Goal: Communication & Community: Answer question/provide support

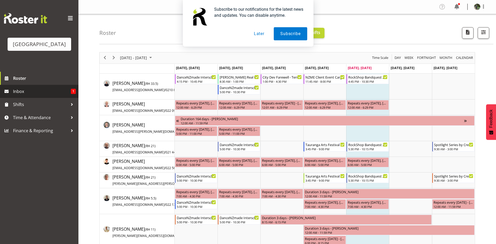
click at [52, 95] on span "Inbox" at bounding box center [42, 91] width 58 height 8
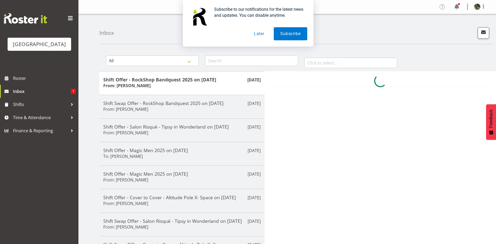
click at [262, 38] on button "Later" at bounding box center [259, 33] width 24 height 13
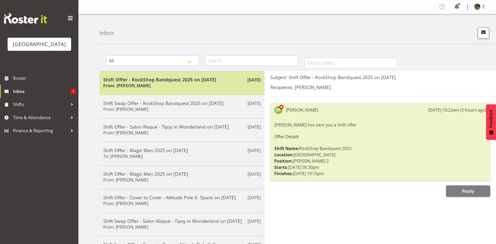
click at [202, 78] on h5 "Shift Offer - RockShop Bandquest 2025 on [DATE]" at bounding box center [181, 80] width 157 height 6
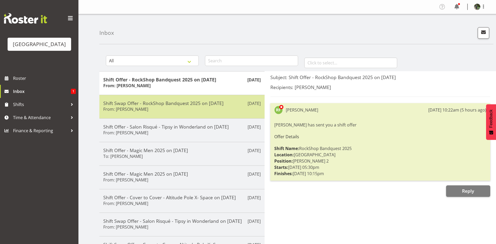
click at [200, 101] on h5 "Shift Swap Offer - RockShop Bandquest 2025 on [DATE]" at bounding box center [181, 103] width 157 height 6
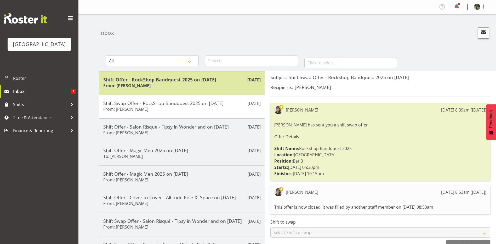
click at [199, 90] on div "Aug 15th Shift Offer - RockShop Bandquest 2025 on 15/08/25 From: Richard Freeman" at bounding box center [181, 83] width 165 height 24
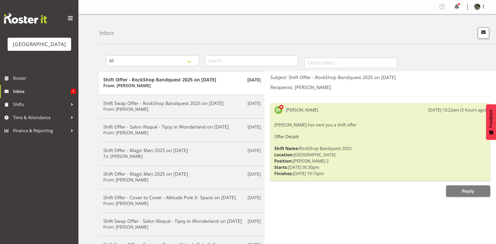
click at [370, 145] on div "Richard Freeman has sent you a shift offer Offer Details Shift Name: RockShop B…" at bounding box center [380, 149] width 212 height 58
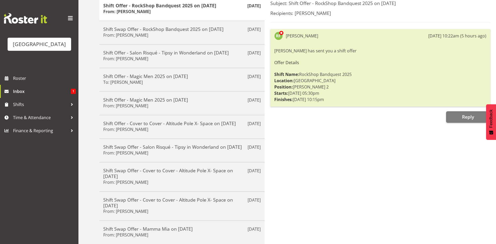
scroll to position [78, 0]
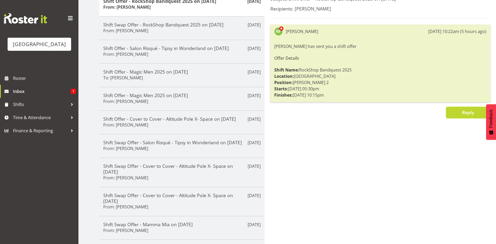
click at [460, 114] on button "Reply" at bounding box center [468, 113] width 44 height 12
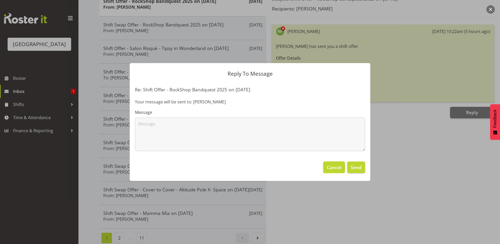
click at [330, 167] on span "Cancel" at bounding box center [334, 167] width 15 height 7
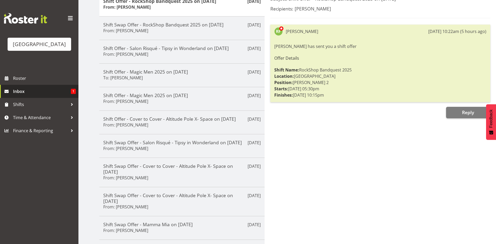
click at [41, 95] on span "Inbox" at bounding box center [42, 91] width 58 height 8
